Goal: Task Accomplishment & Management: Manage account settings

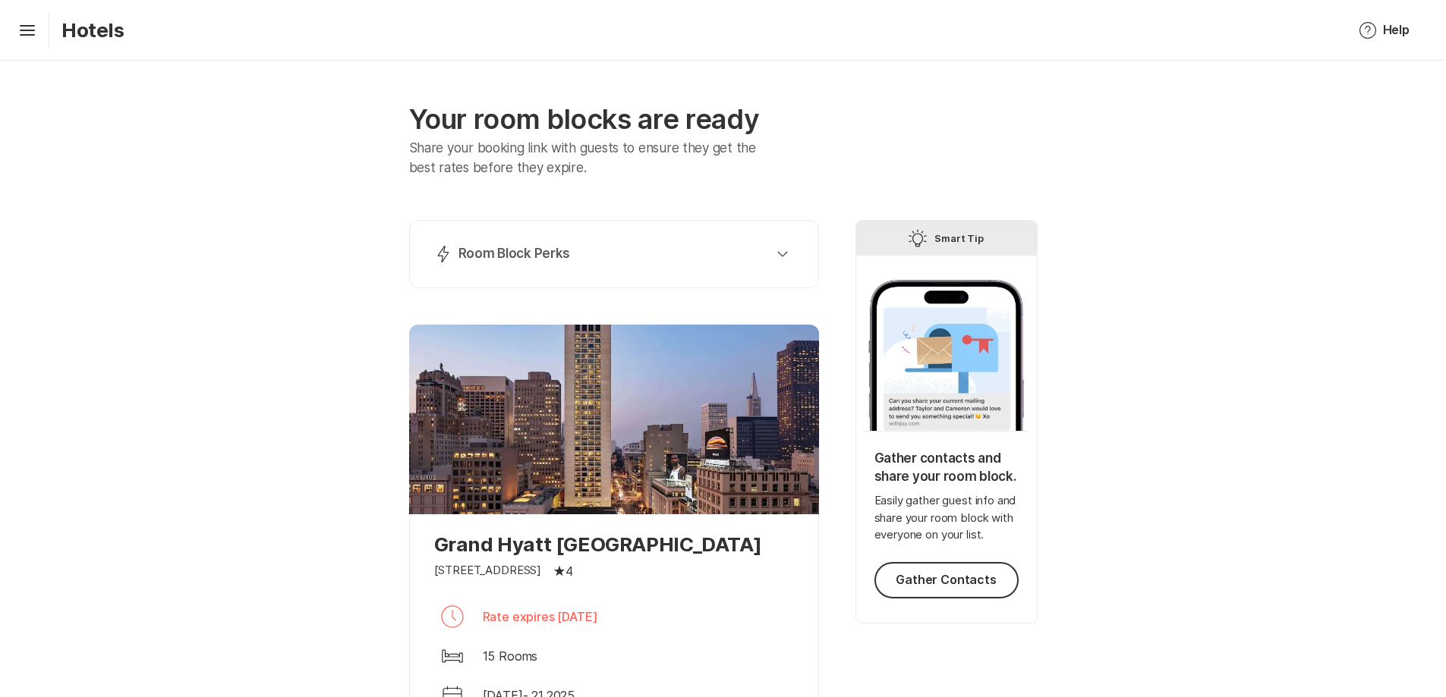
click at [44, 33] on div "Hamburger Hotels" at bounding box center [68, 30] width 112 height 36
click at [35, 24] on icon "Hamburger" at bounding box center [27, 30] width 24 height 24
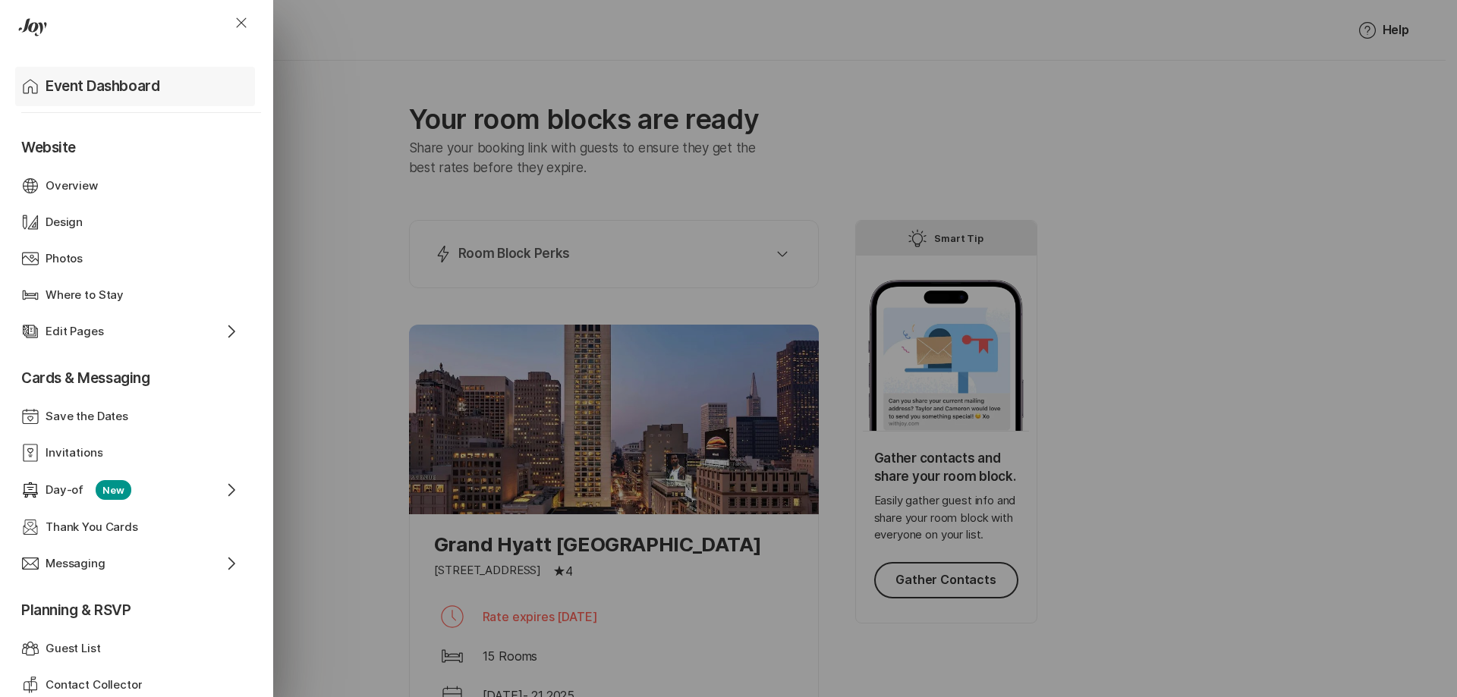
click at [65, 93] on p "Event Dashboard" at bounding box center [103, 86] width 114 height 21
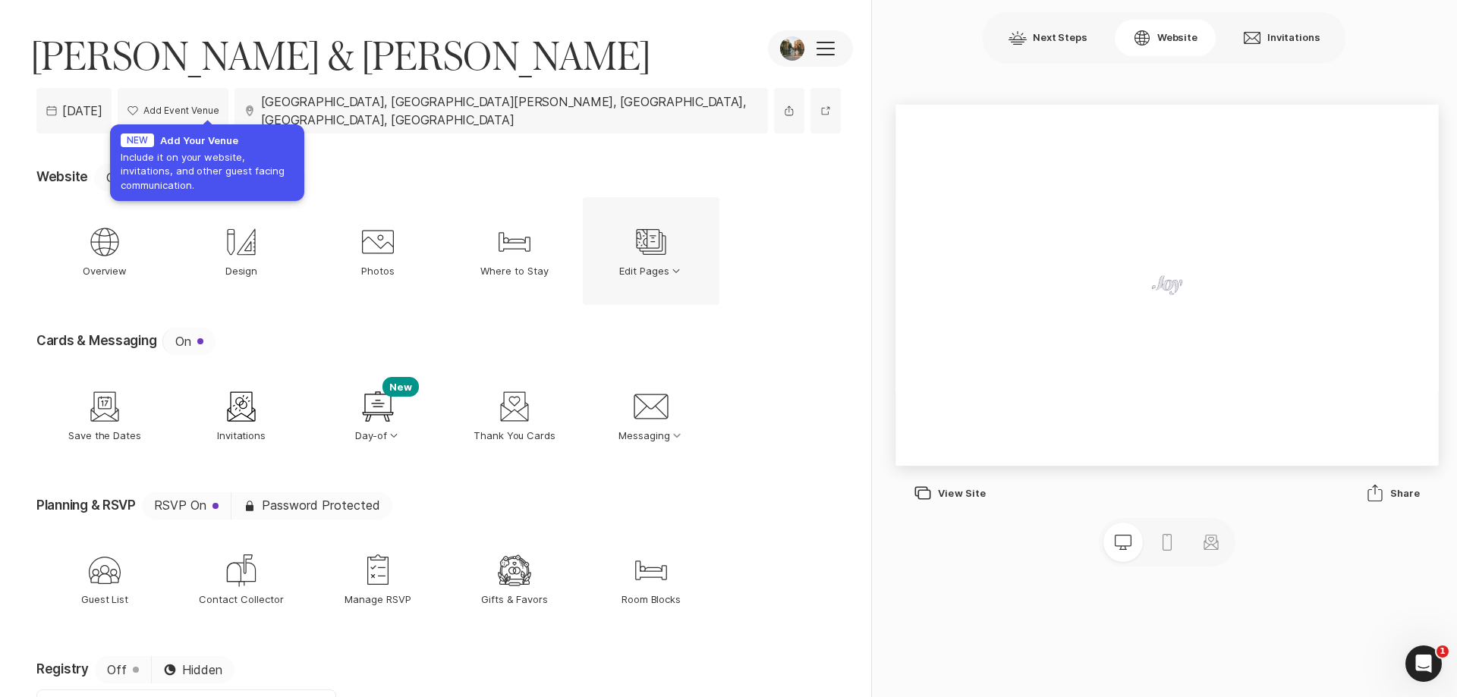
click at [639, 230] on icon at bounding box center [651, 242] width 30 height 26
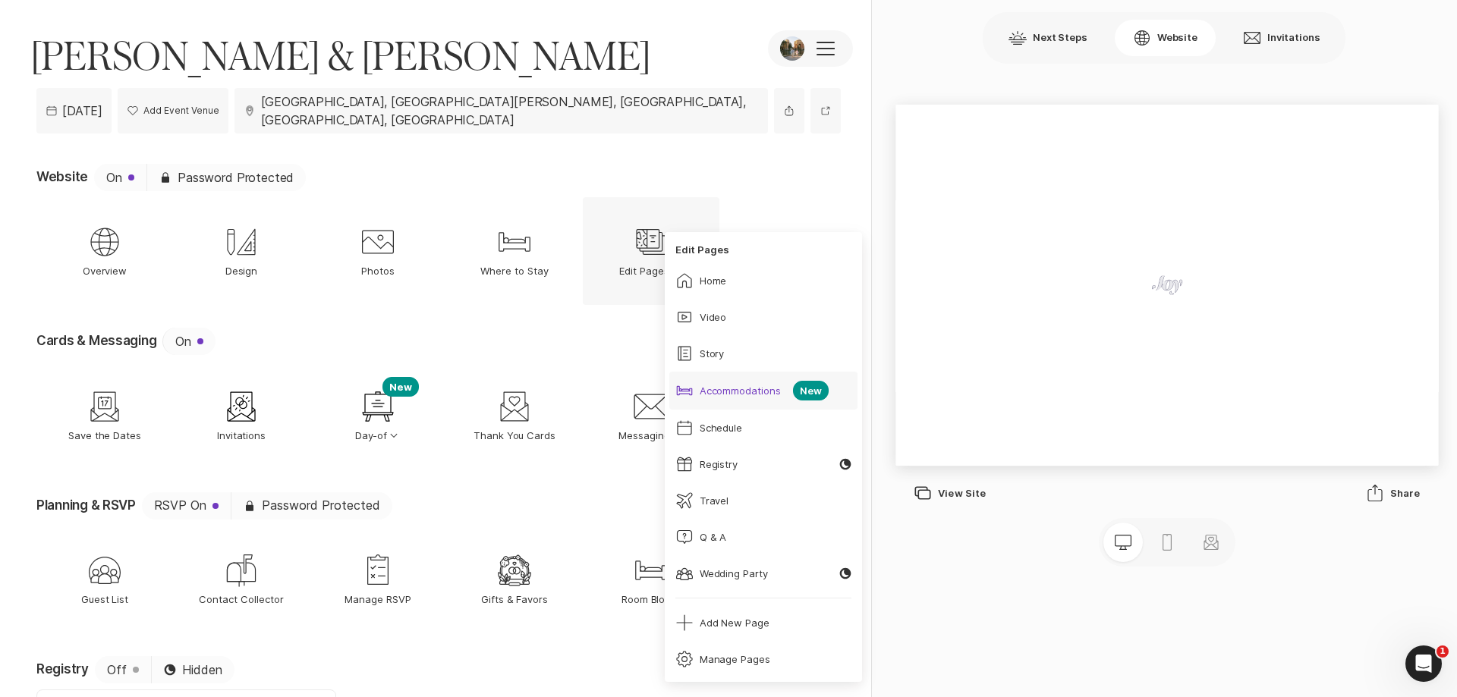
click at [760, 390] on div "Accommodations" at bounding box center [741, 391] width 82 height 14
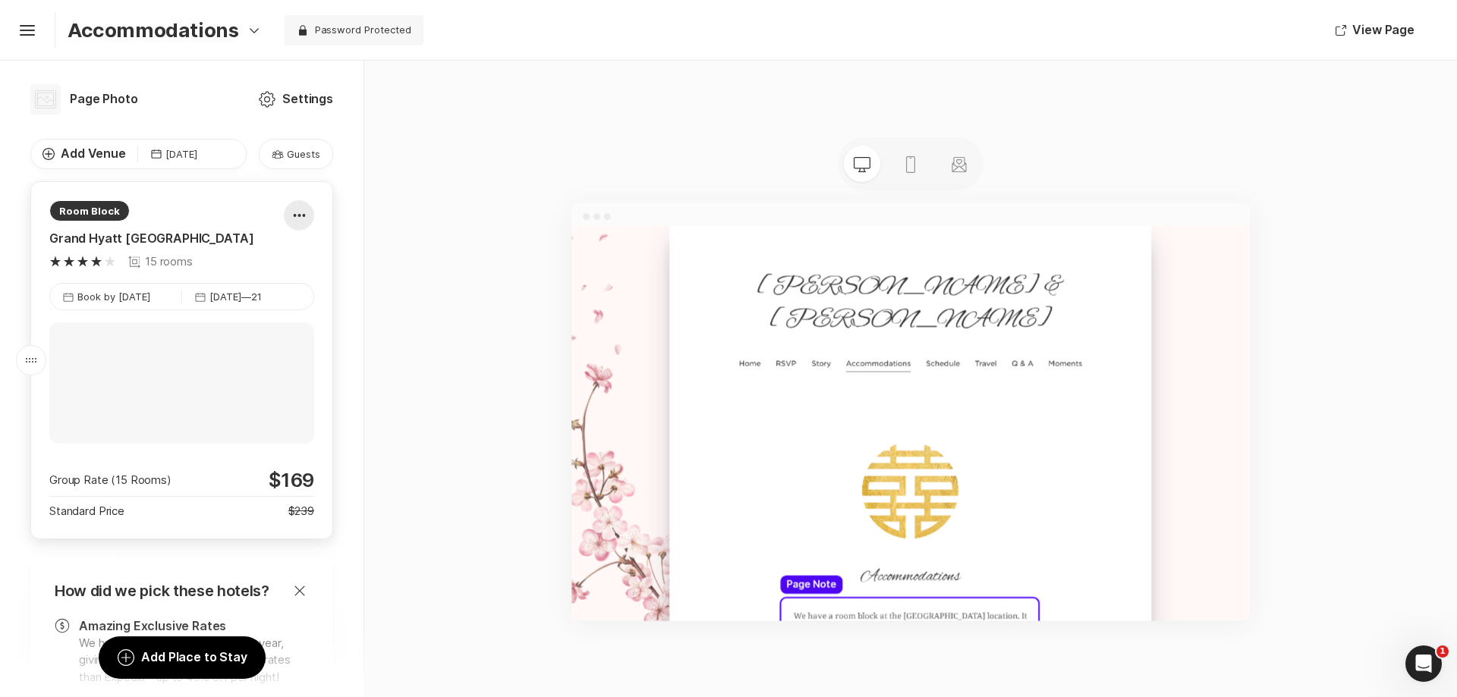
click at [289, 217] on div at bounding box center [299, 215] width 29 height 30
click at [288, 246] on div "Pencil Edit" at bounding box center [283, 260] width 127 height 36
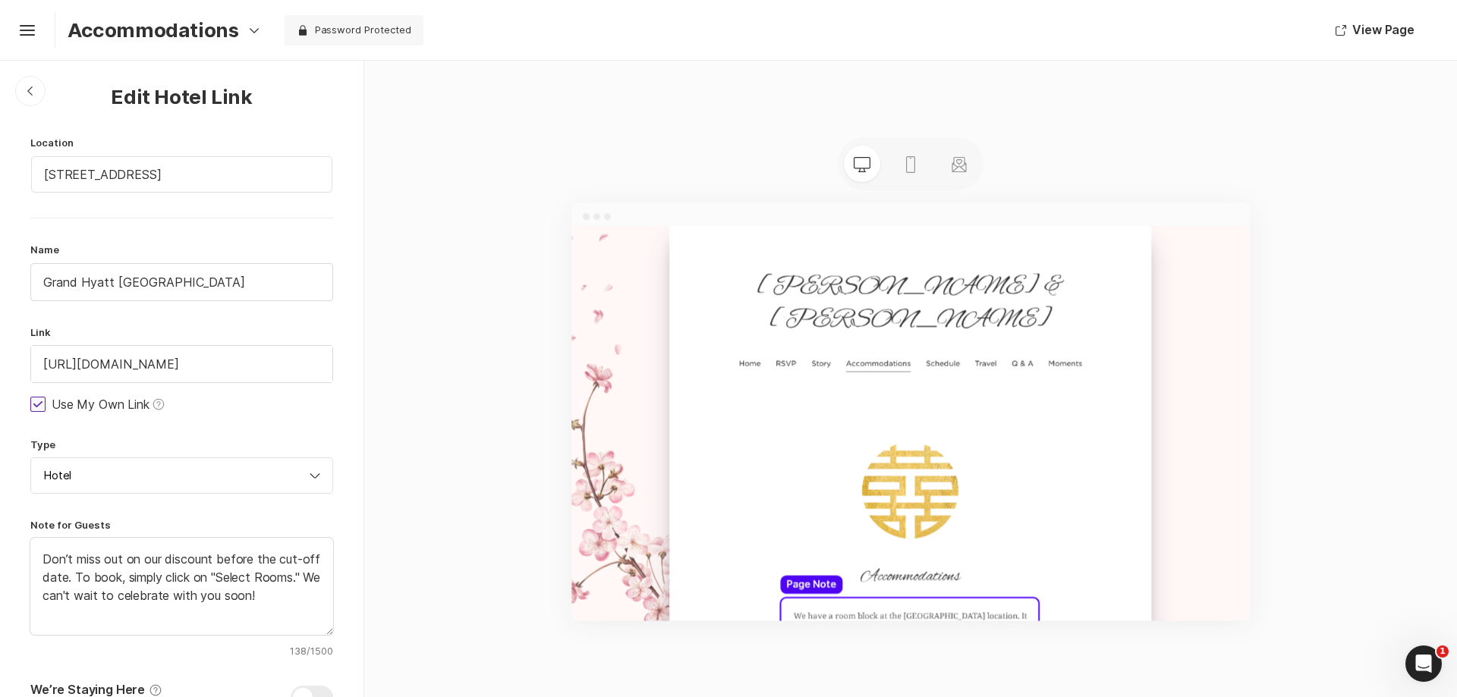
scroll to position [1, 0]
click at [177, 367] on input "[URL][DOMAIN_NAME]" at bounding box center [181, 363] width 301 height 36
drag, startPoint x: 42, startPoint y: 361, endPoint x: 486, endPoint y: 358, distance: 444.0
click at [486, 358] on div "Chevron Left Square Edit Hotel Link Location [STREET_ADDRESS] Name [GEOGRAPHIC_…" at bounding box center [728, 379] width 1457 height 637
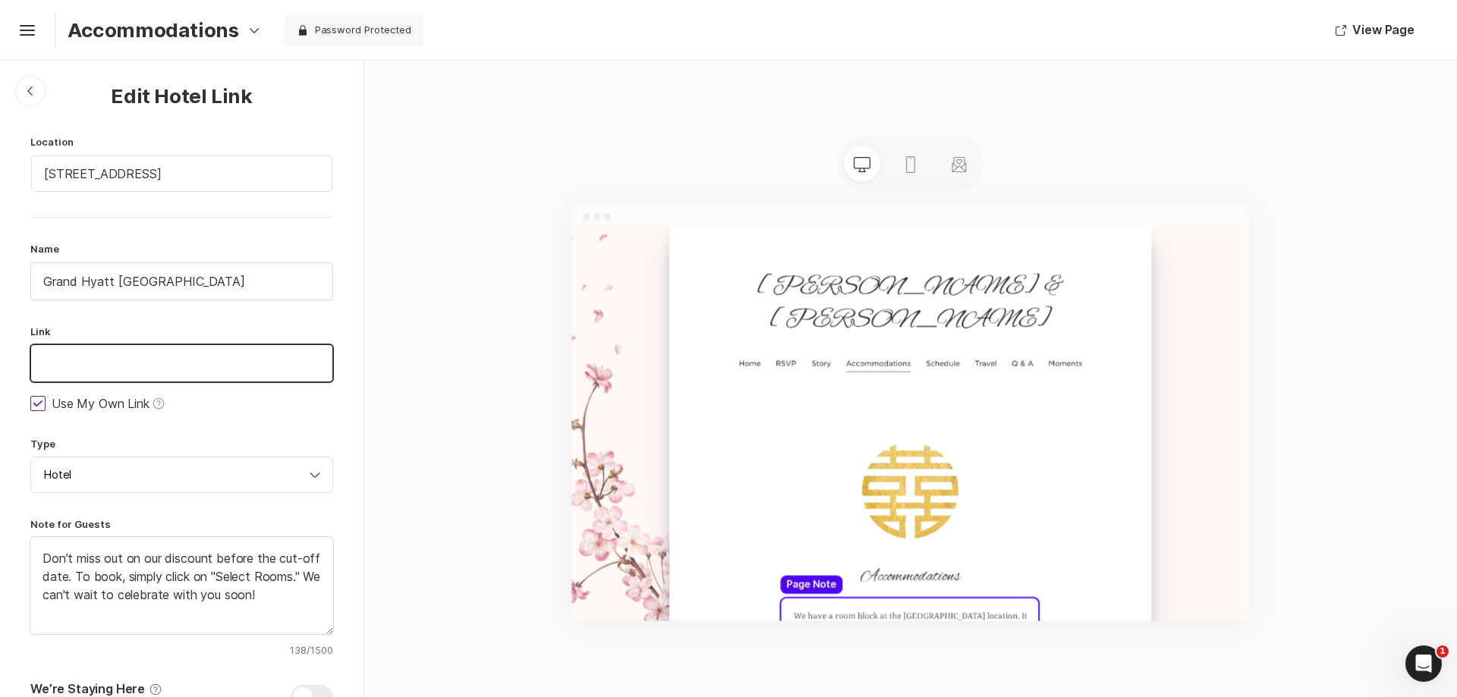
scroll to position [2, 0]
click at [151, 357] on input "text" at bounding box center [181, 363] width 301 height 36
paste input "[URL][DOMAIN_NAME]"
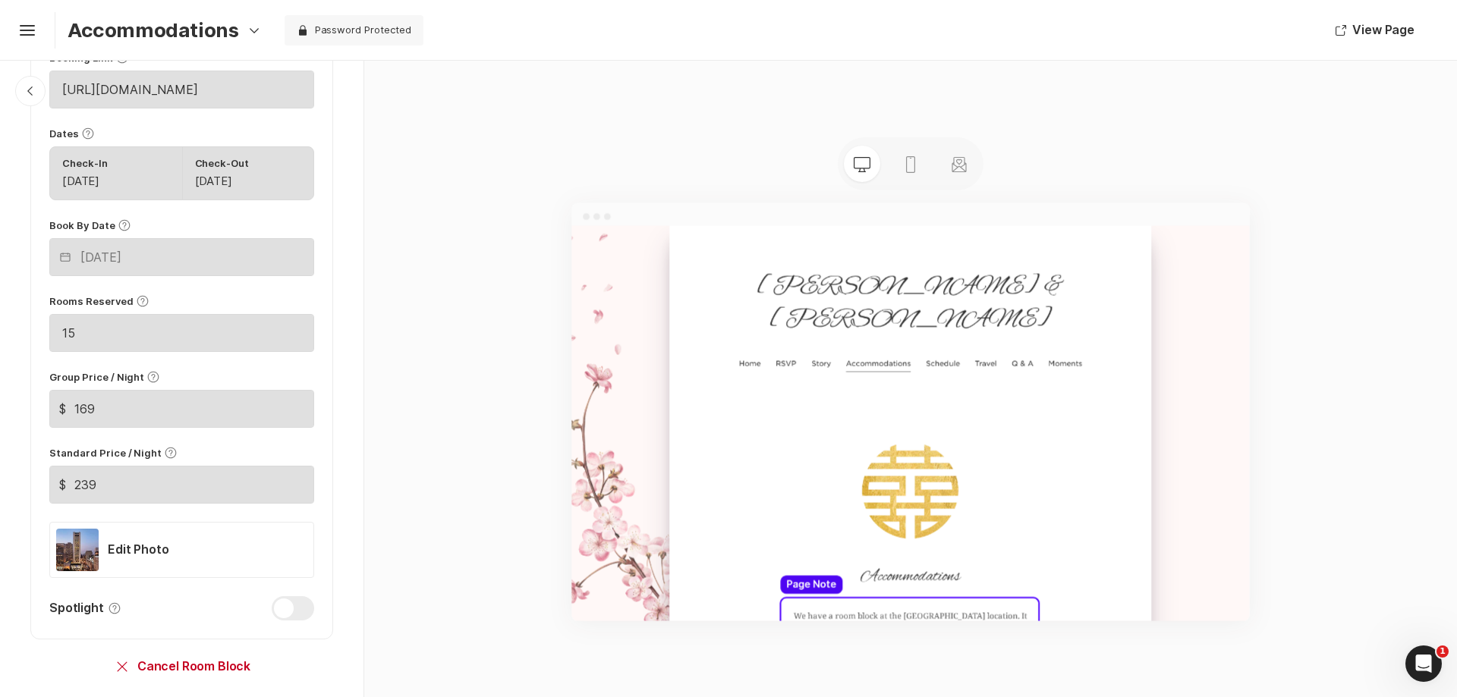
scroll to position [878, 0]
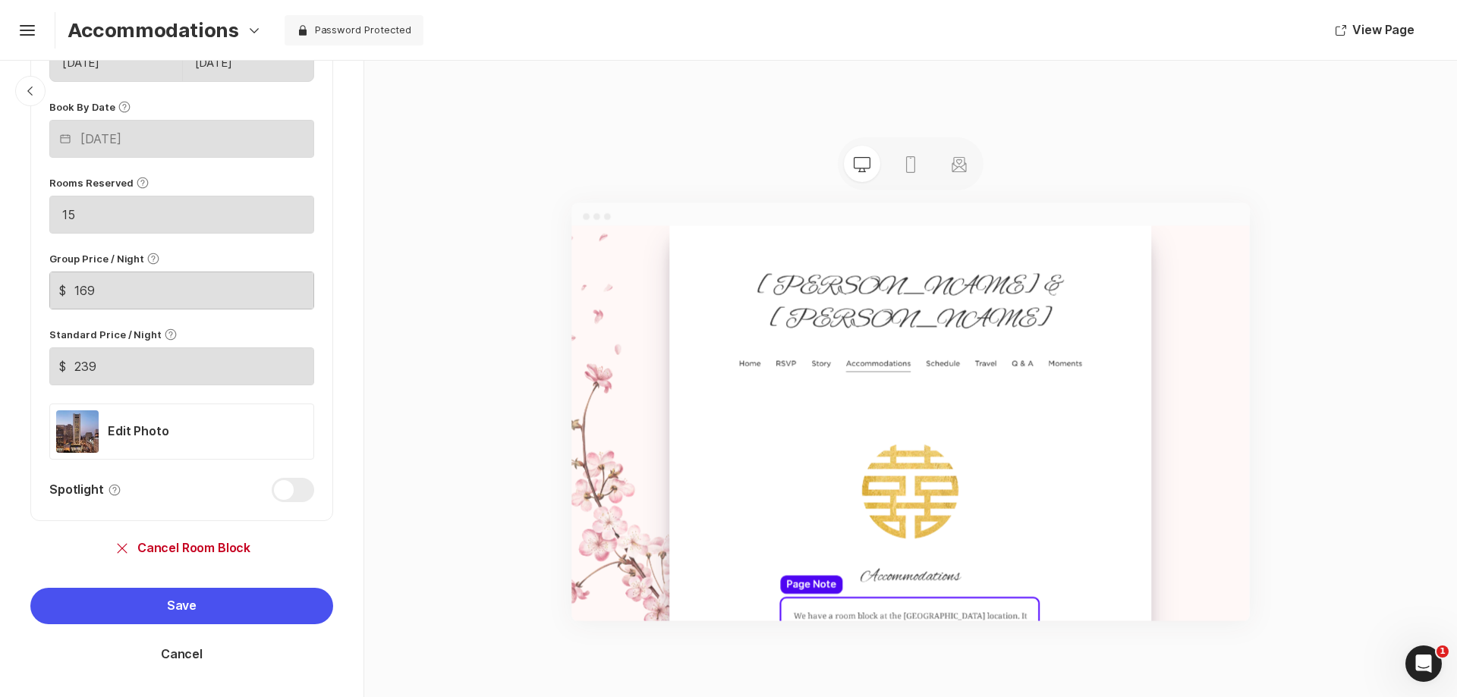
type input "[URL][DOMAIN_NAME]"
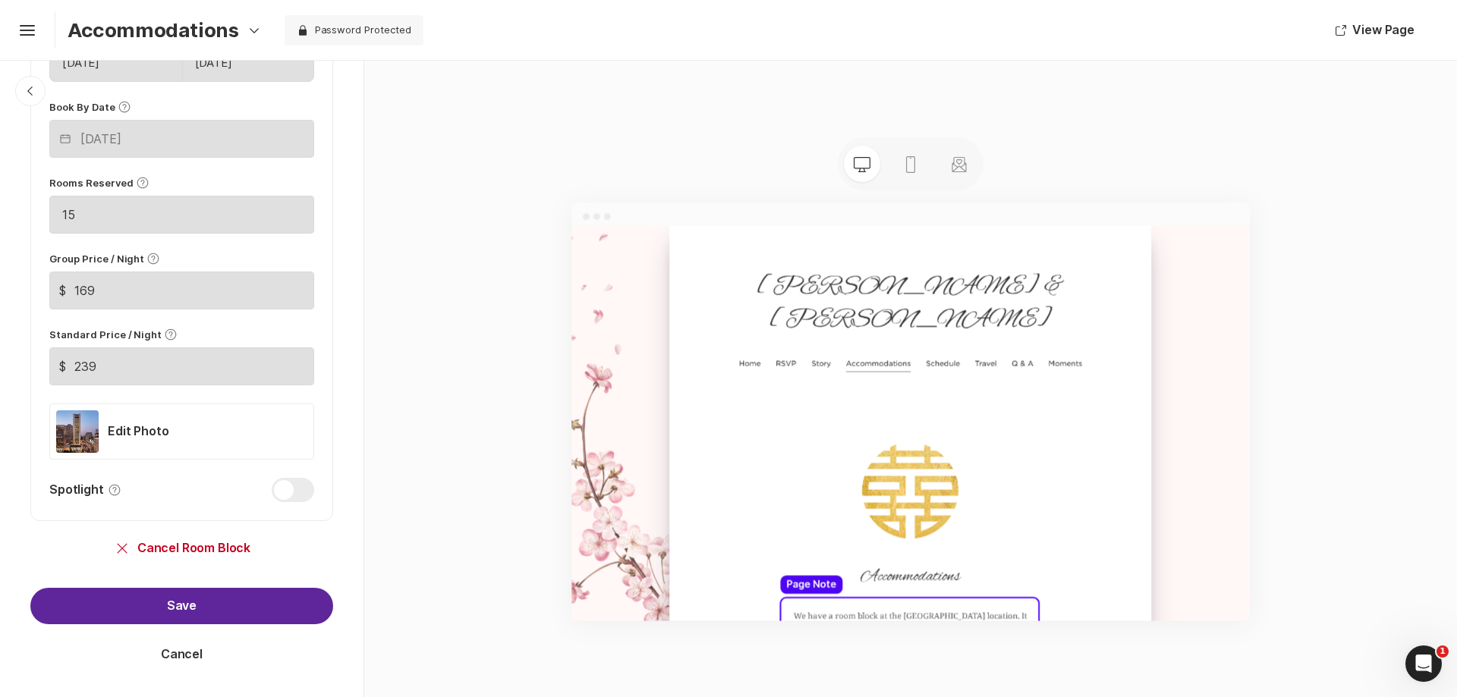
click at [202, 604] on button "Save" at bounding box center [181, 606] width 303 height 36
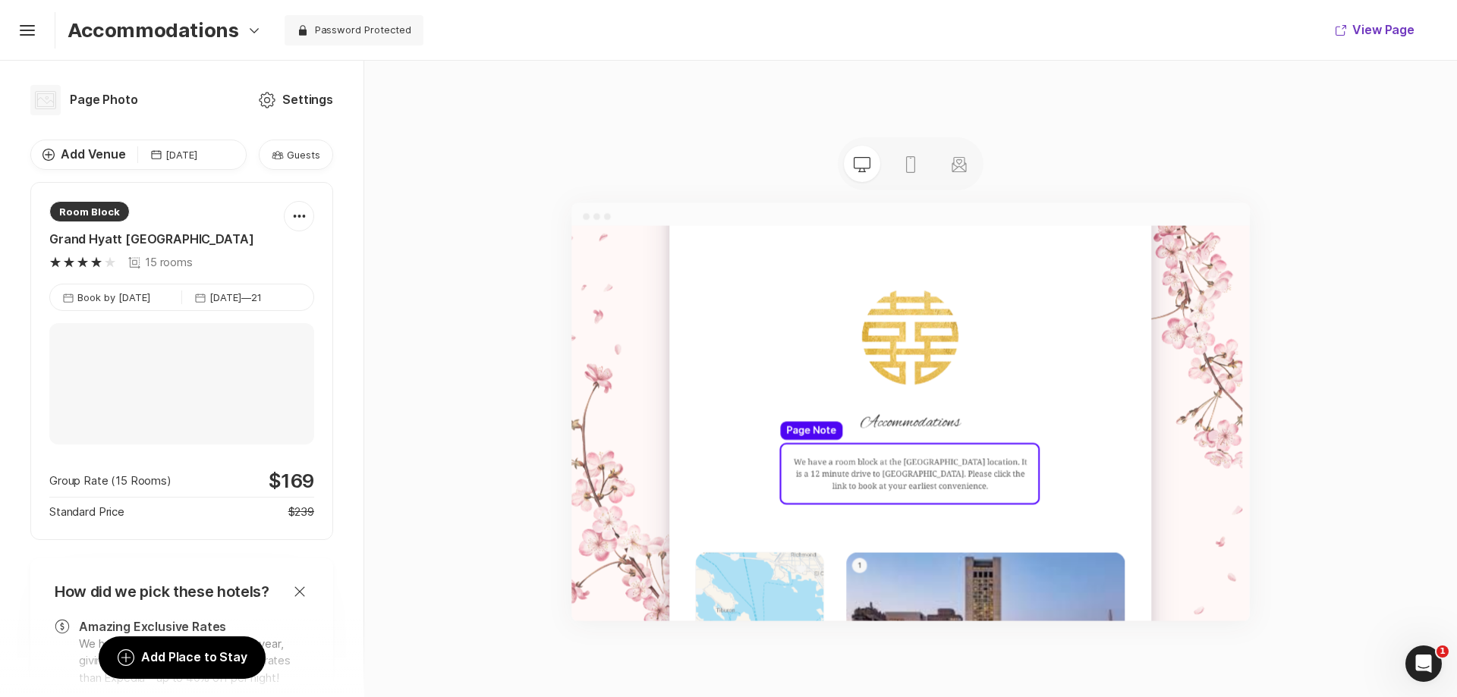
scroll to position [250, 0]
click at [1376, 33] on button "View Page" at bounding box center [1374, 30] width 115 height 36
